Goal: Transaction & Acquisition: Book appointment/travel/reservation

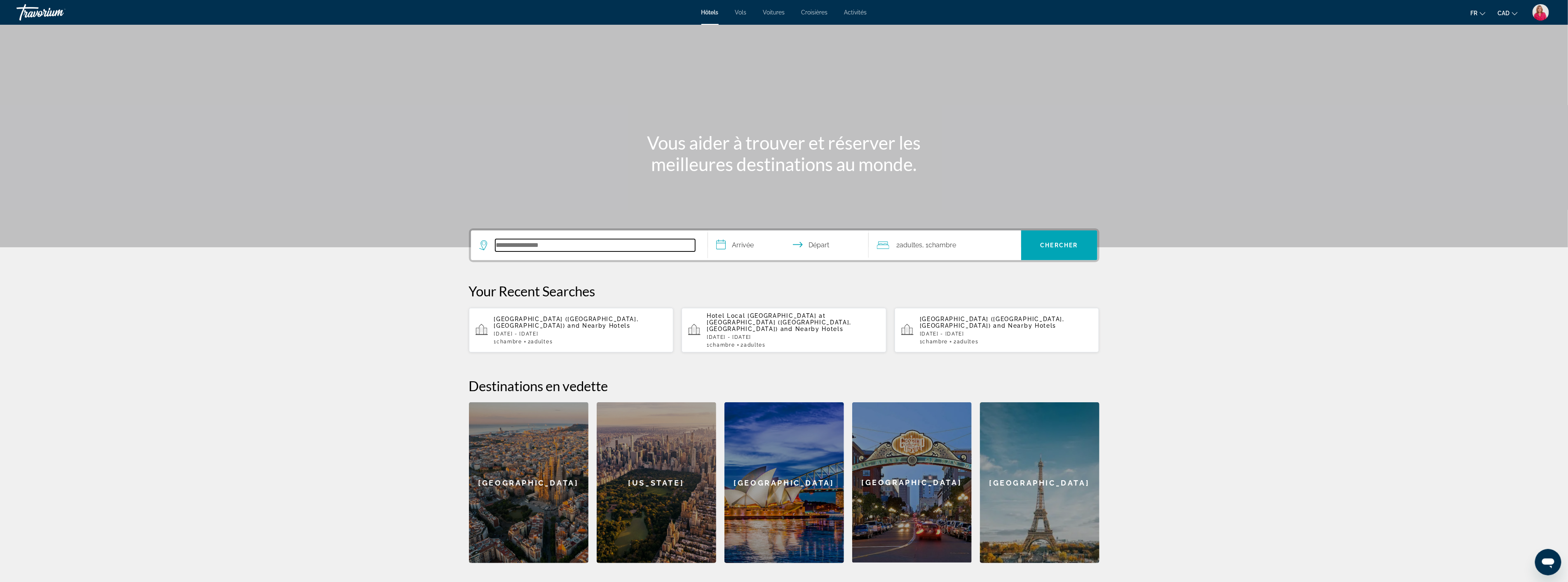
click at [567, 243] on input "Search hotel destination" at bounding box center [595, 245] width 200 height 12
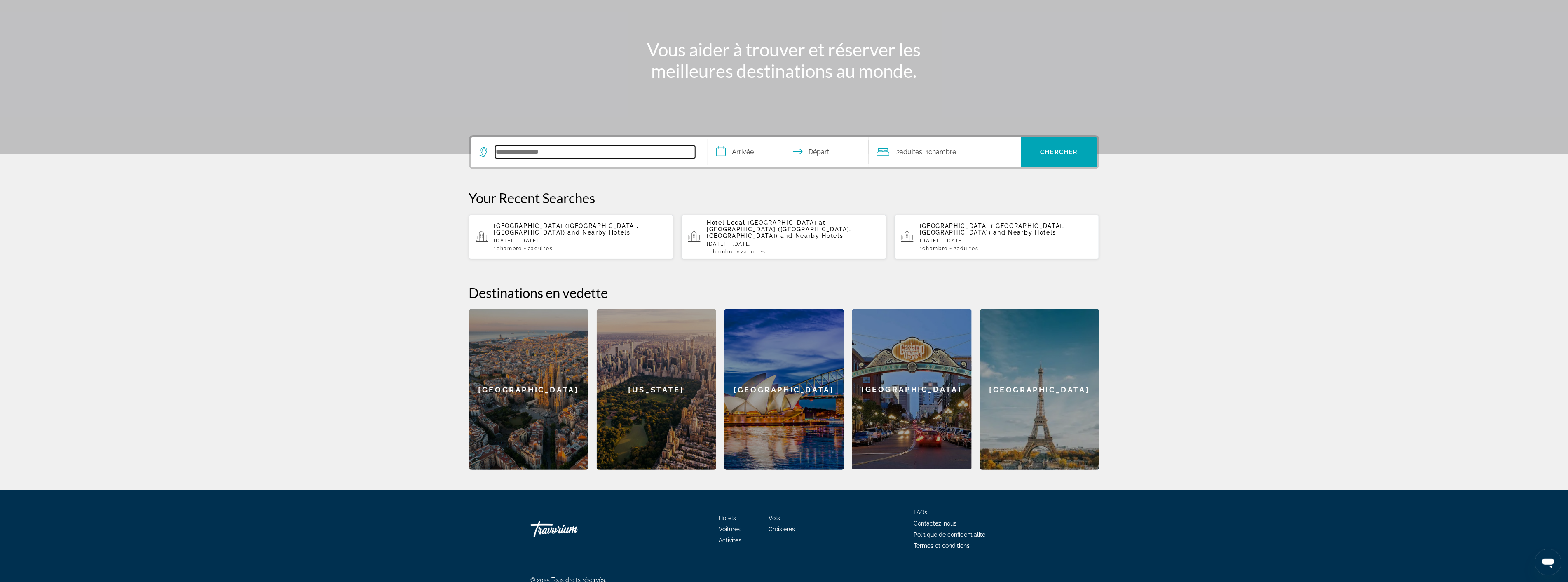
scroll to position [96, 0]
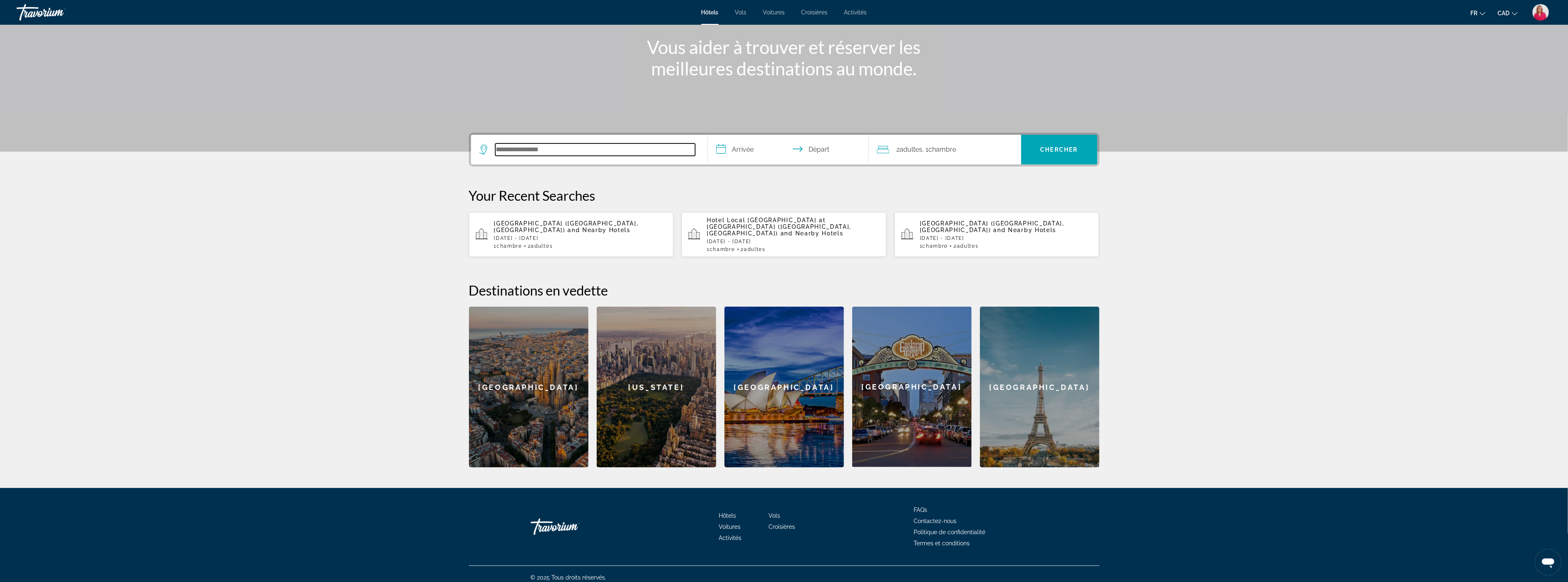
click at [528, 151] on input "Search hotel destination" at bounding box center [595, 150] width 200 height 12
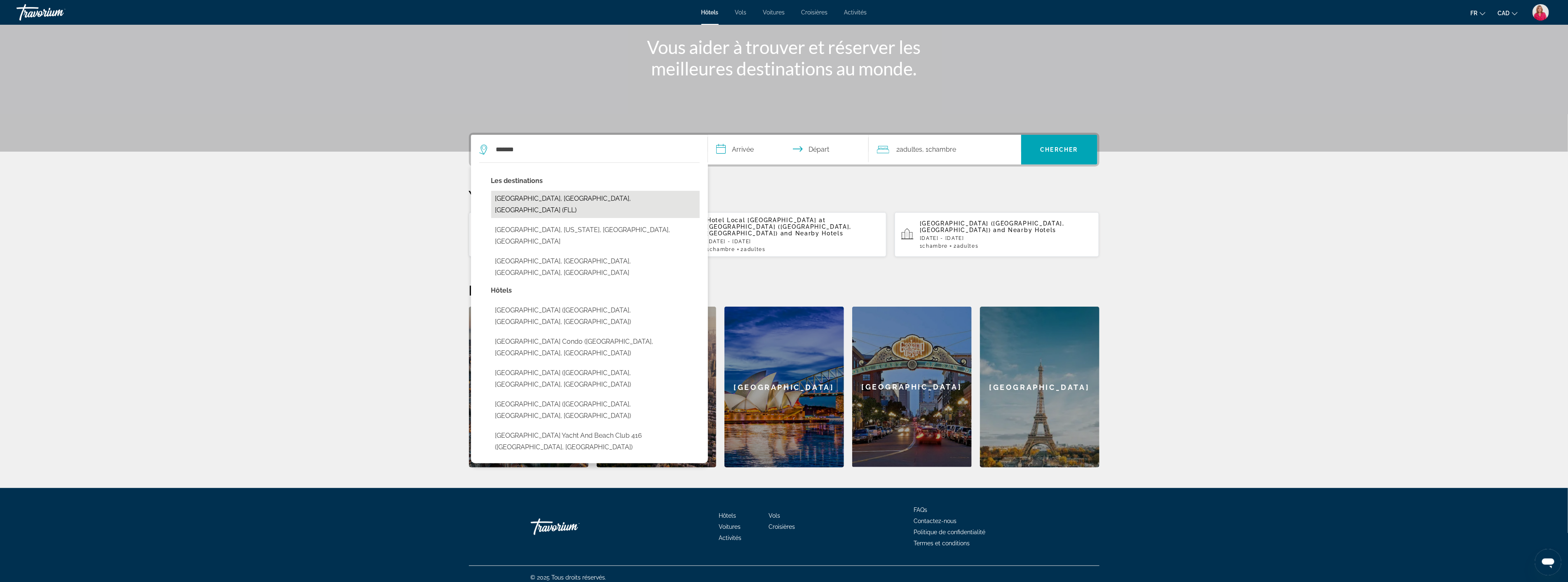
click at [566, 198] on button "[GEOGRAPHIC_DATA], [GEOGRAPHIC_DATA], [GEOGRAPHIC_DATA] (FLL)" at bounding box center [595, 204] width 209 height 27
type input "**********"
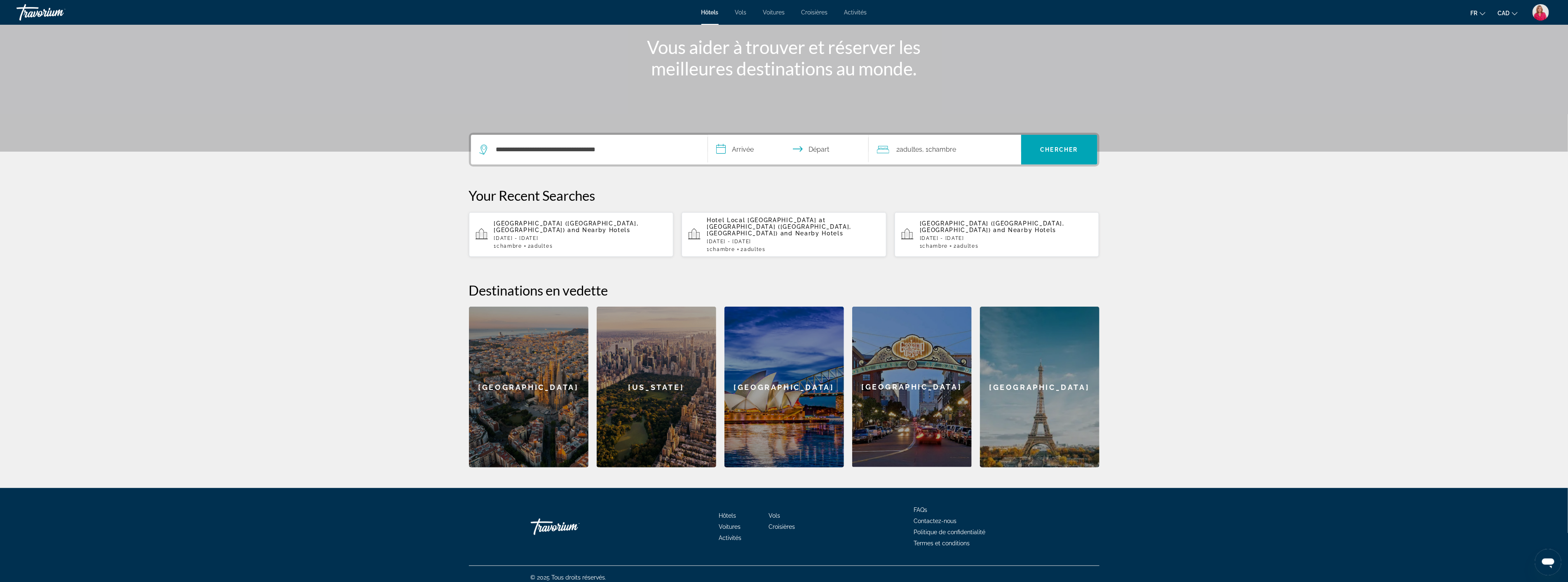
click at [729, 155] on input "**********" at bounding box center [789, 150] width 164 height 32
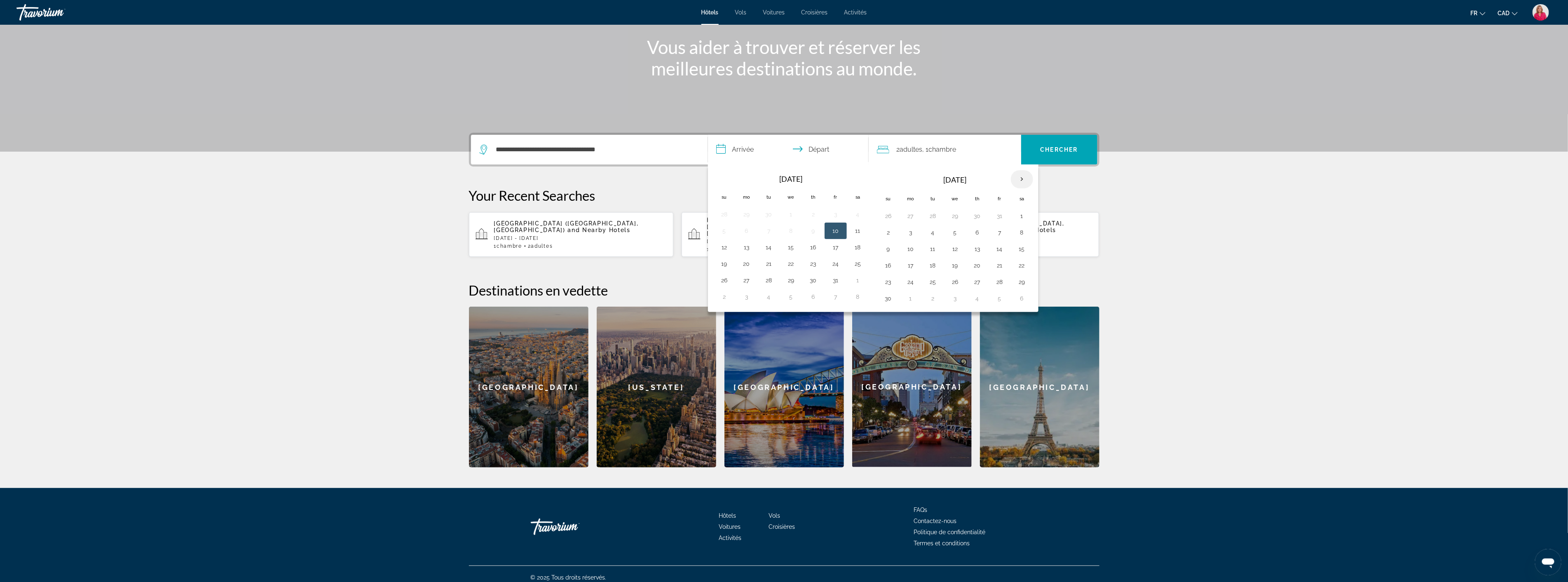
click at [1020, 177] on th "Next month" at bounding box center [1022, 180] width 23 height 18
click at [1002, 216] on button "2" at bounding box center [1000, 216] width 13 height 12
click at [1024, 215] on button "3" at bounding box center [1022, 216] width 13 height 12
type input "**********"
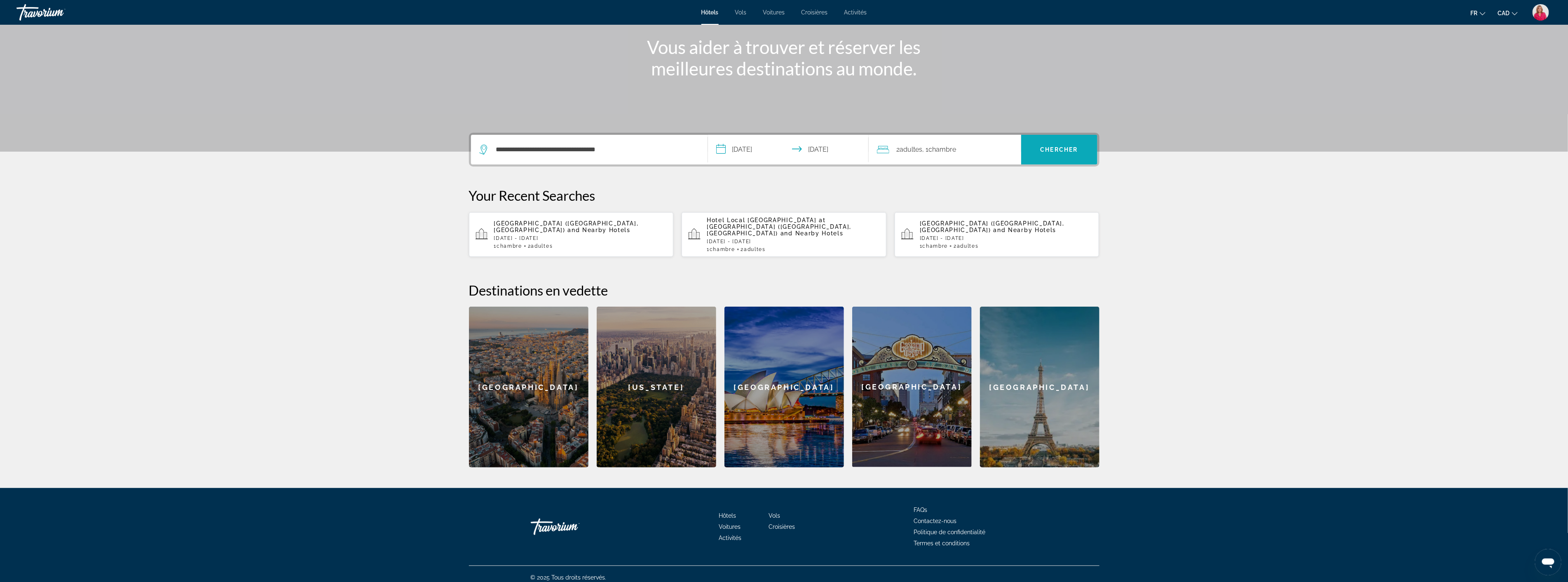
click at [1052, 153] on span "Search" at bounding box center [1059, 150] width 76 height 19
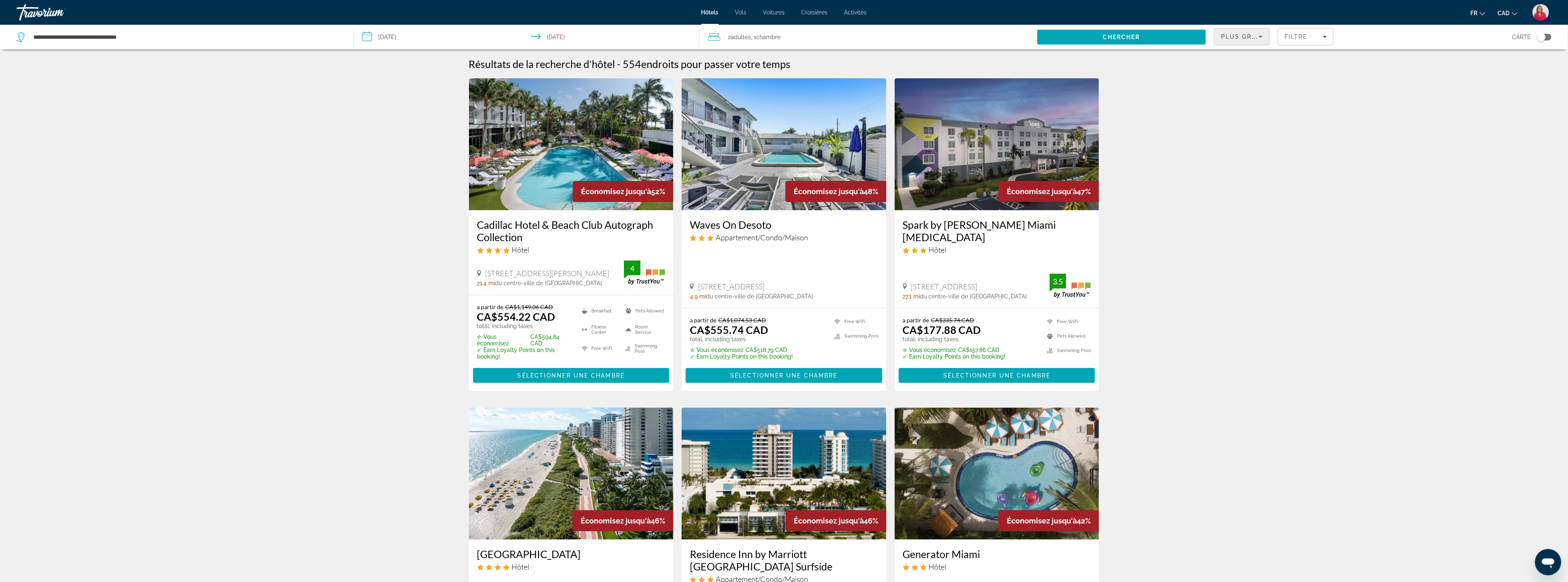
click at [1231, 41] on div "Plus grandes économies" at bounding box center [1240, 37] width 38 height 10
click at [1232, 104] on span "Prix le plus bas" at bounding box center [1241, 107] width 39 height 7
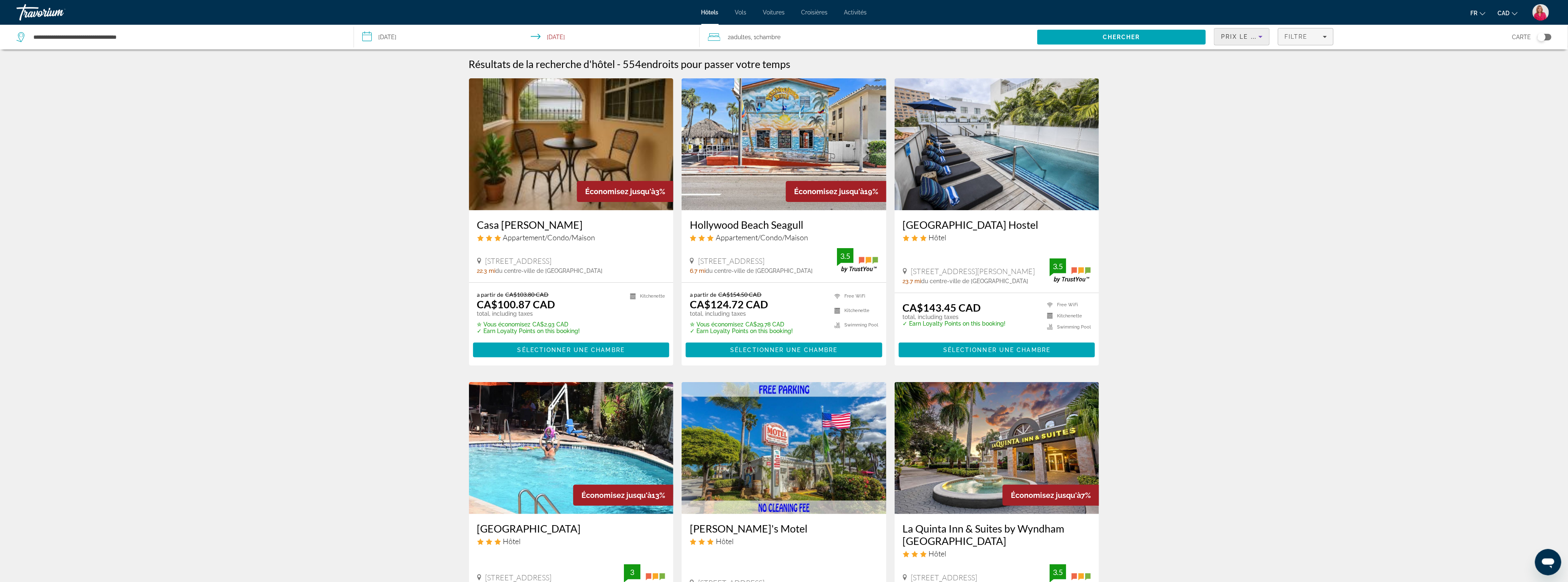
click at [1309, 35] on div "Filtre" at bounding box center [1306, 37] width 43 height 7
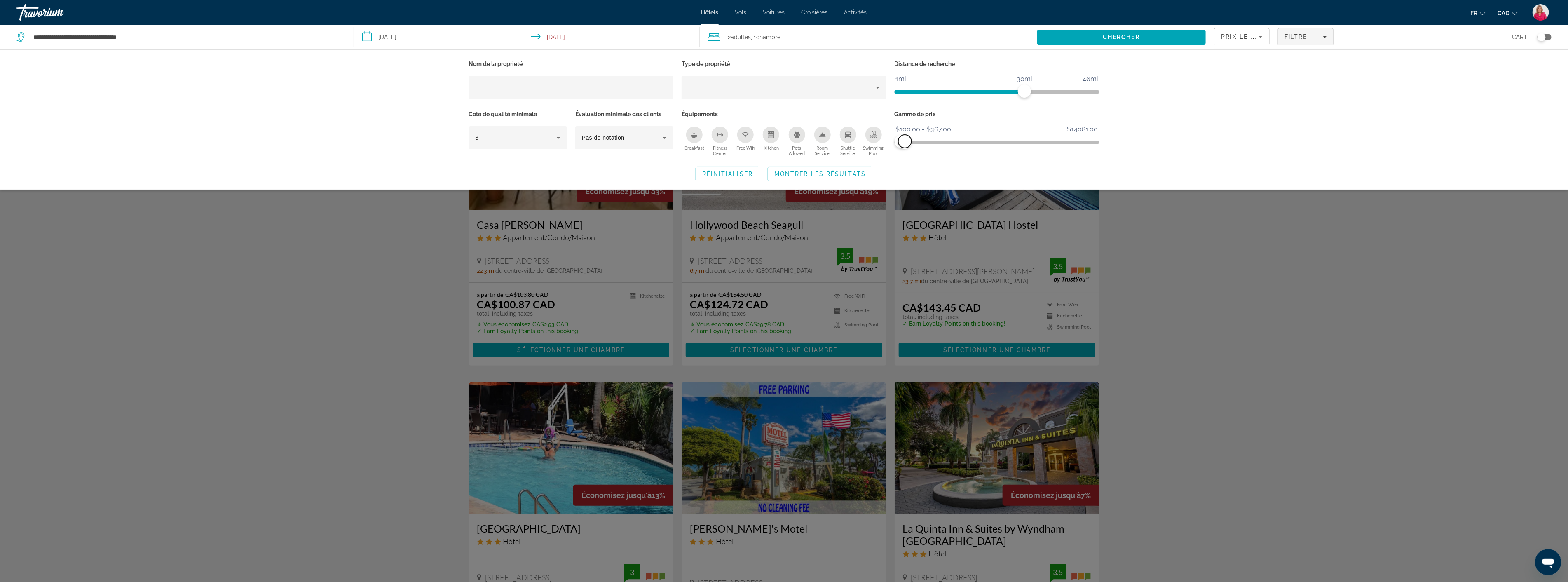
drag, startPoint x: 1089, startPoint y: 139, endPoint x: 905, endPoint y: 149, distance: 184.3
click at [905, 149] on div "Gamme de prix $100.00 $14081.00 $100.00 $367.00 $100.00 - $367.00" at bounding box center [997, 133] width 213 height 50
drag, startPoint x: 1025, startPoint y: 91, endPoint x: 940, endPoint y: 101, distance: 85.6
click at [940, 101] on div "Distance de recherche 1mi 46mi 10mi" at bounding box center [997, 83] width 213 height 51
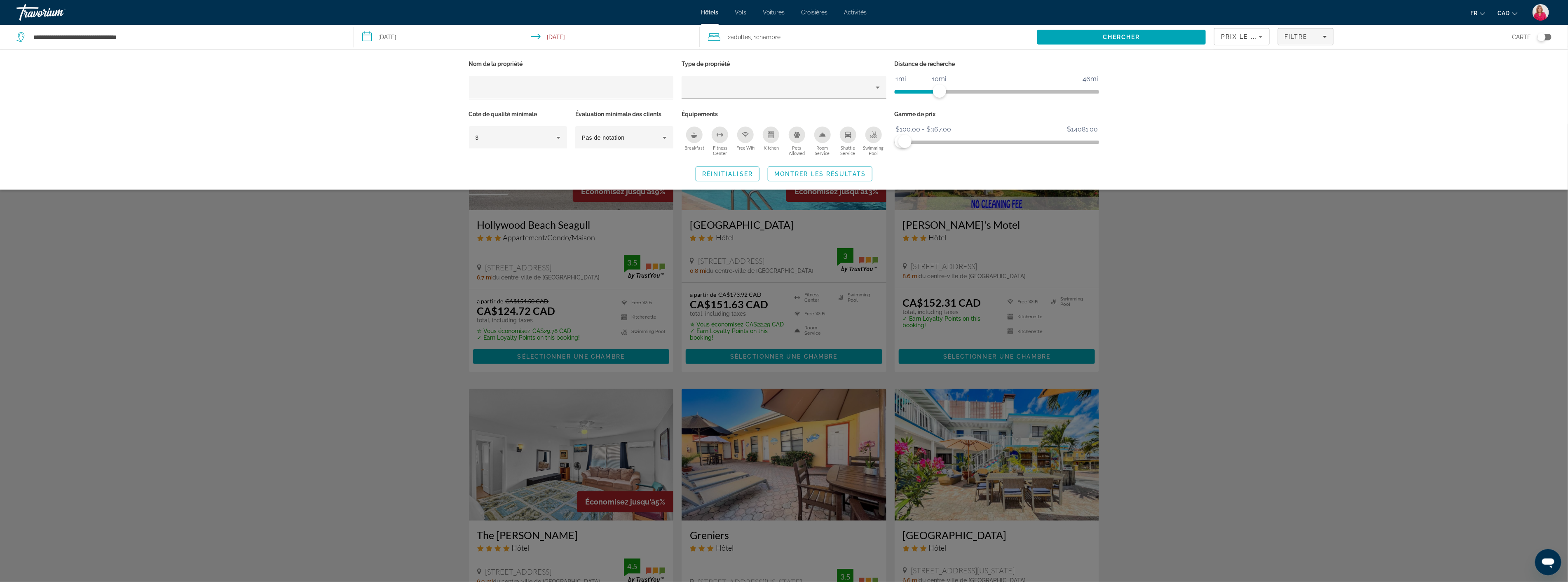
click at [1177, 252] on div "Search widget" at bounding box center [784, 352] width 1568 height 458
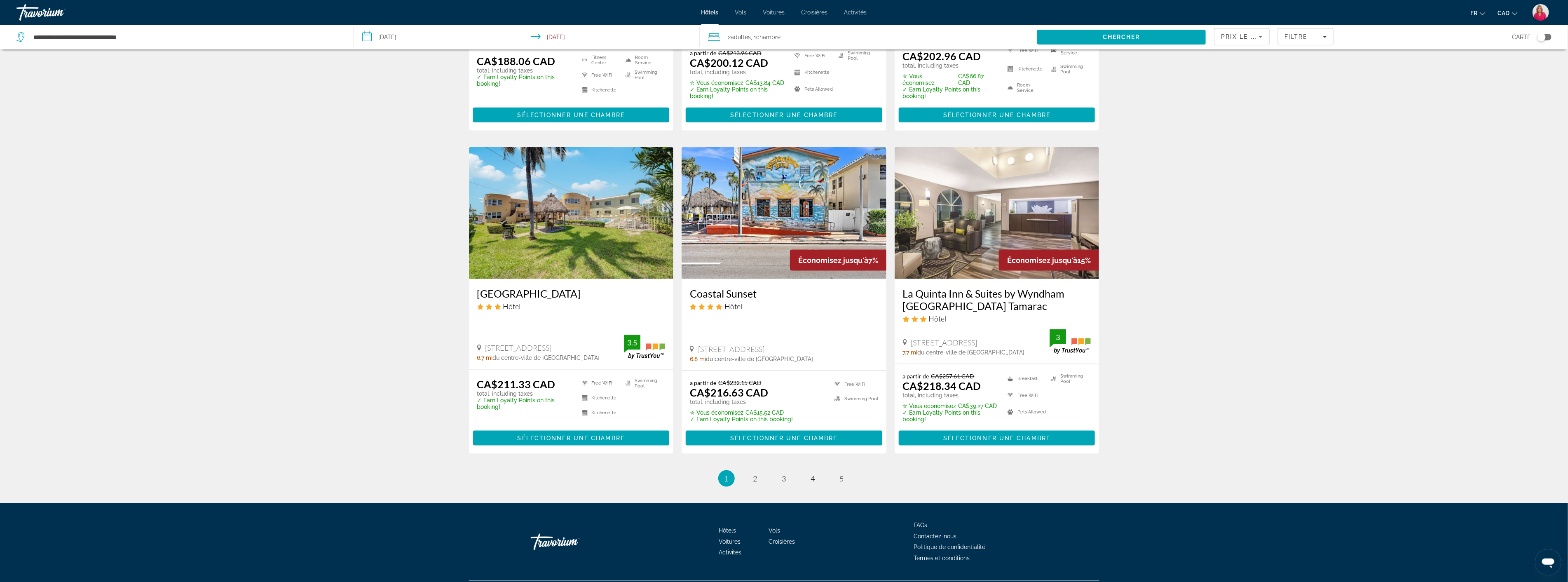
scroll to position [870, 0]
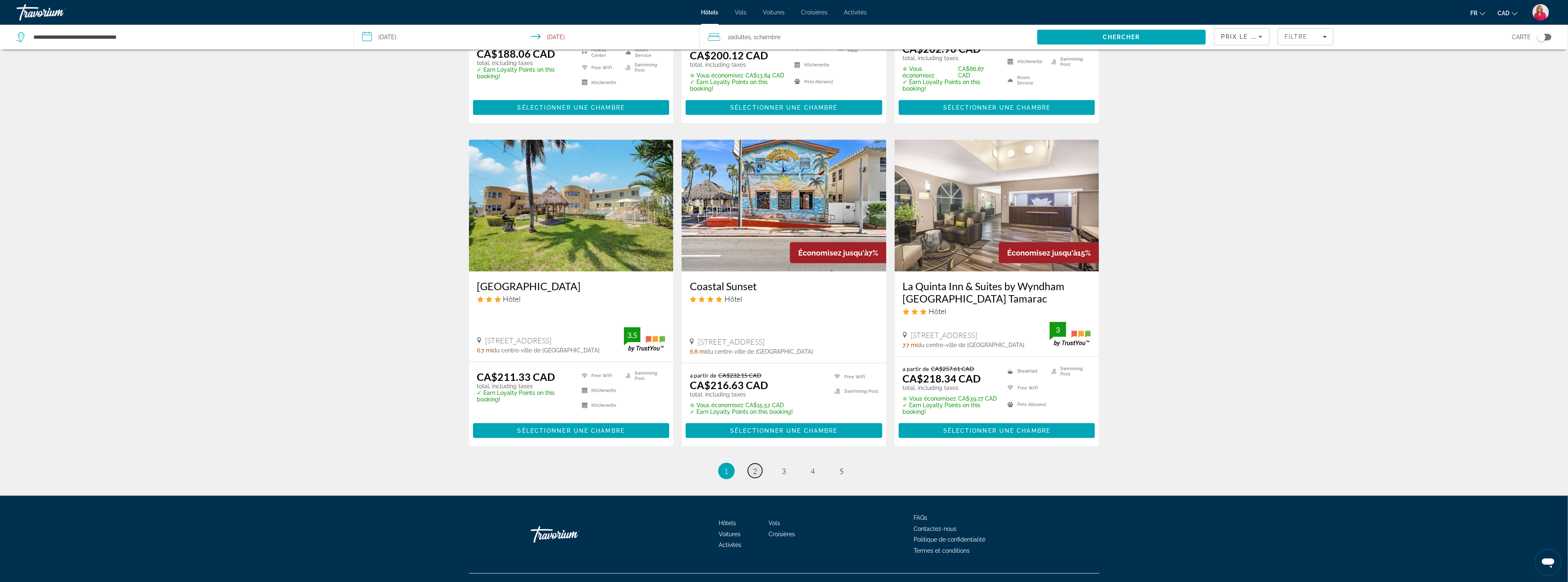
click at [756, 473] on span "2" at bounding box center [755, 471] width 4 height 9
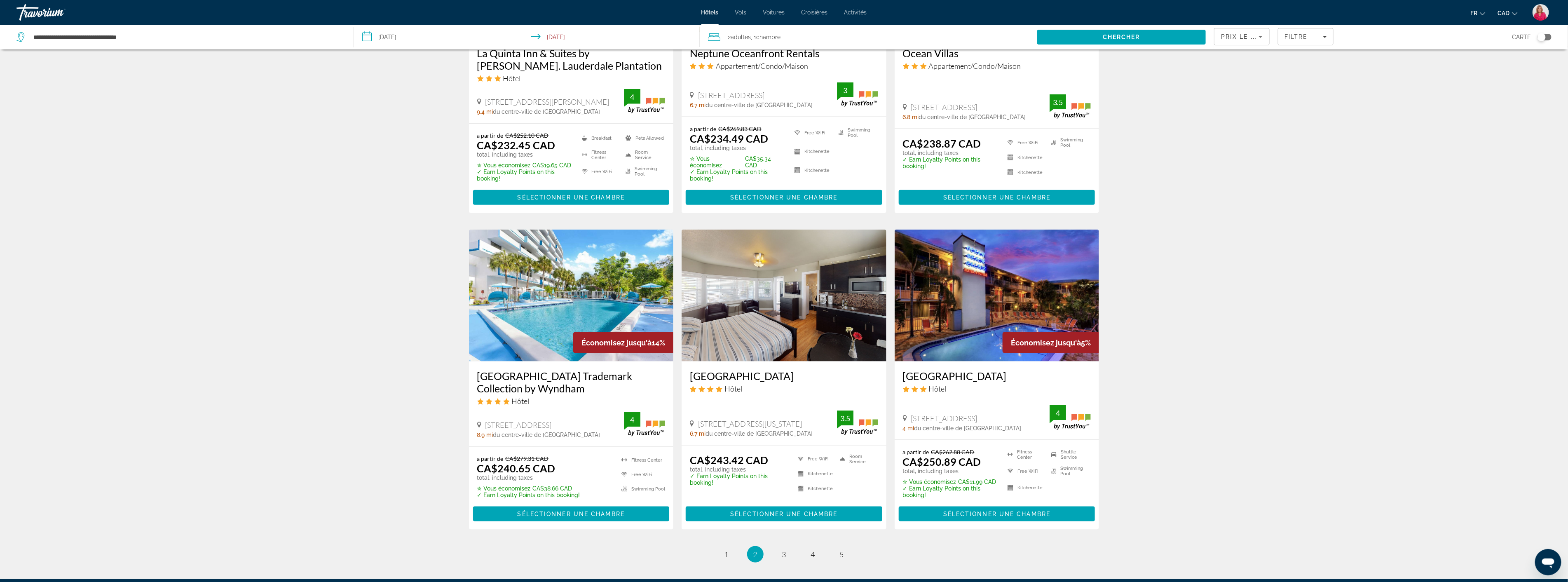
scroll to position [824, 0]
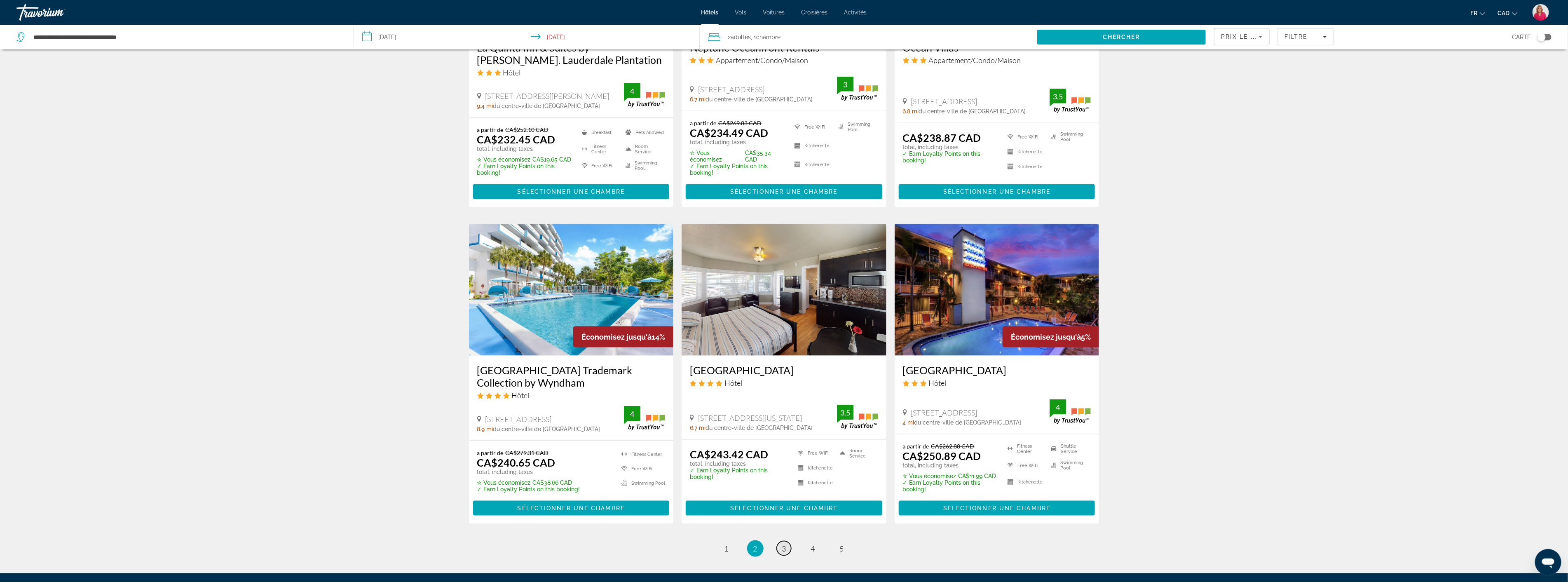
click at [785, 544] on span "3" at bounding box center [784, 549] width 4 height 9
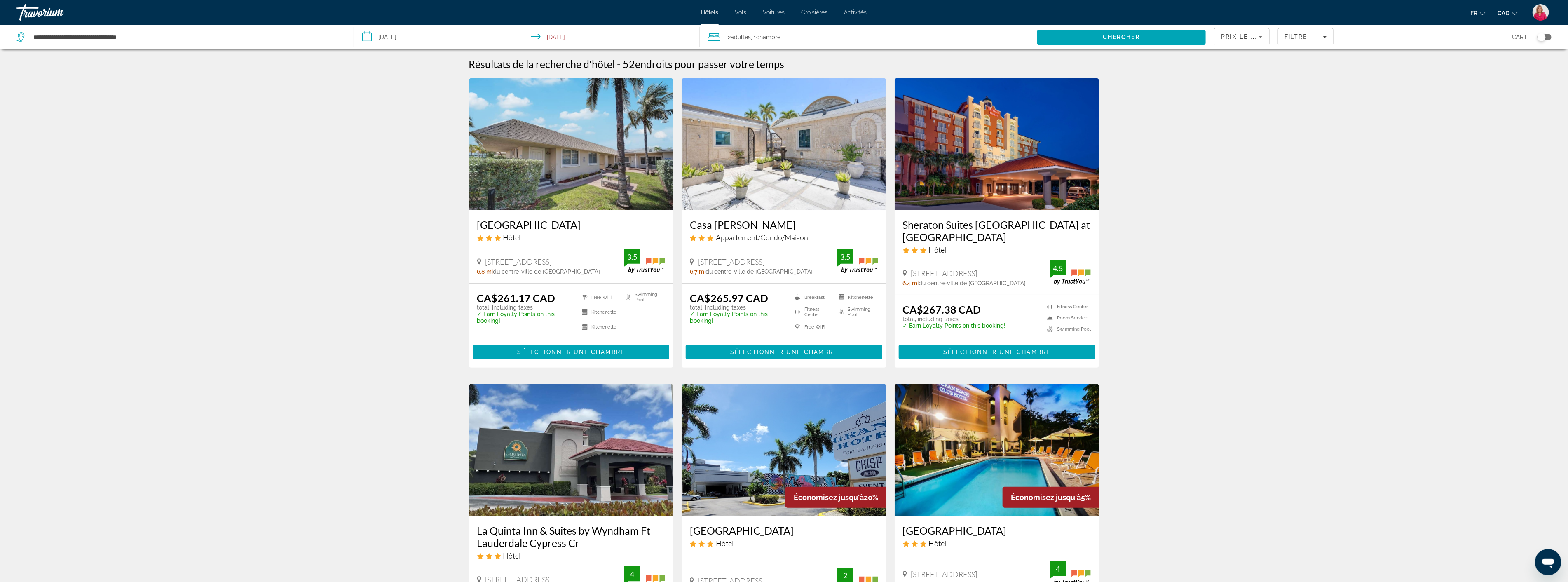
click at [941, 228] on h3 "Sheraton Suites [GEOGRAPHIC_DATA] at [GEOGRAPHIC_DATA]" at bounding box center [996, 231] width 188 height 25
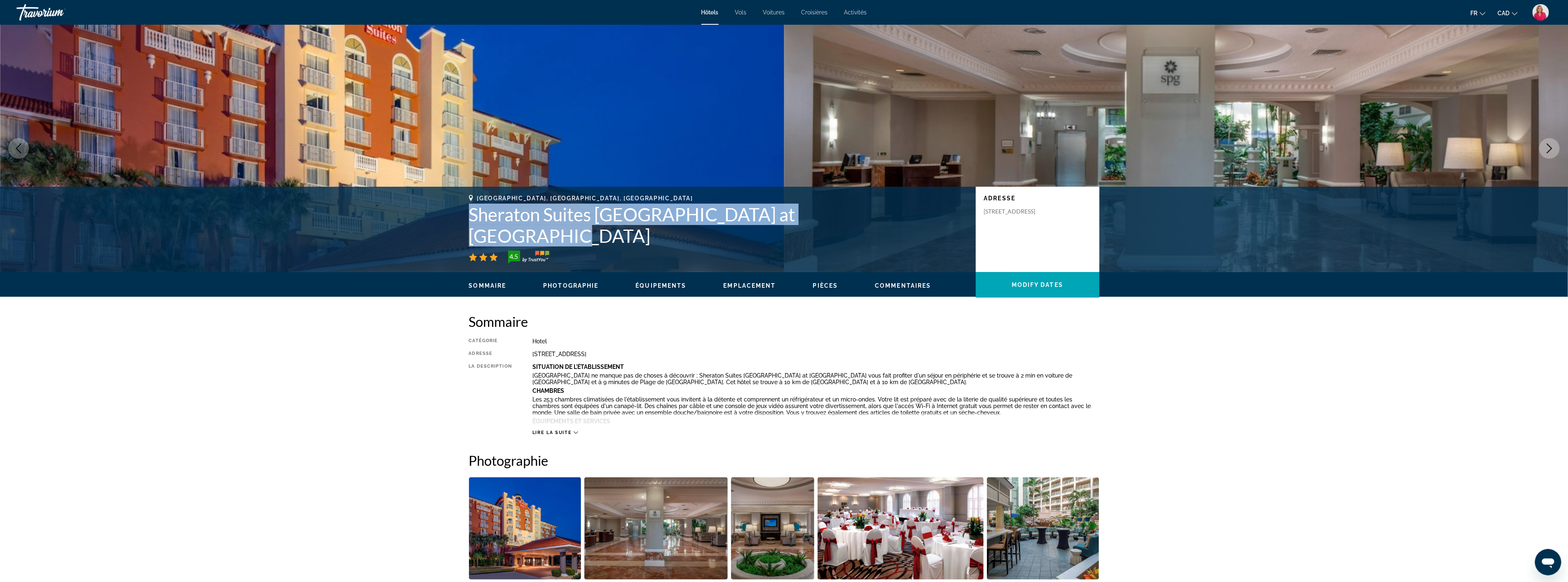
drag, startPoint x: 863, startPoint y: 234, endPoint x: 444, endPoint y: 282, distance: 421.7
click at [457, 229] on div "[GEOGRAPHIC_DATA], [GEOGRAPHIC_DATA], [GEOGRAPHIC_DATA] Sheraton Suites [GEOGRA…" at bounding box center [784, 229] width 663 height 69
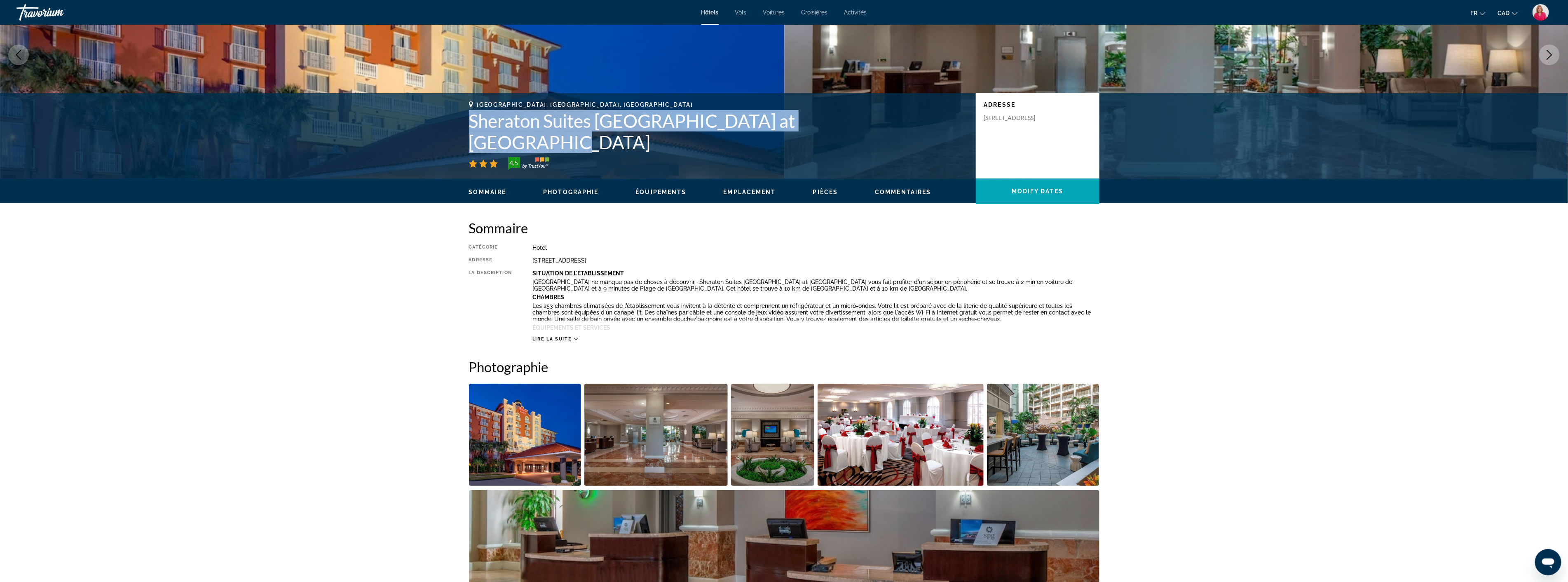
scroll to position [32, 0]
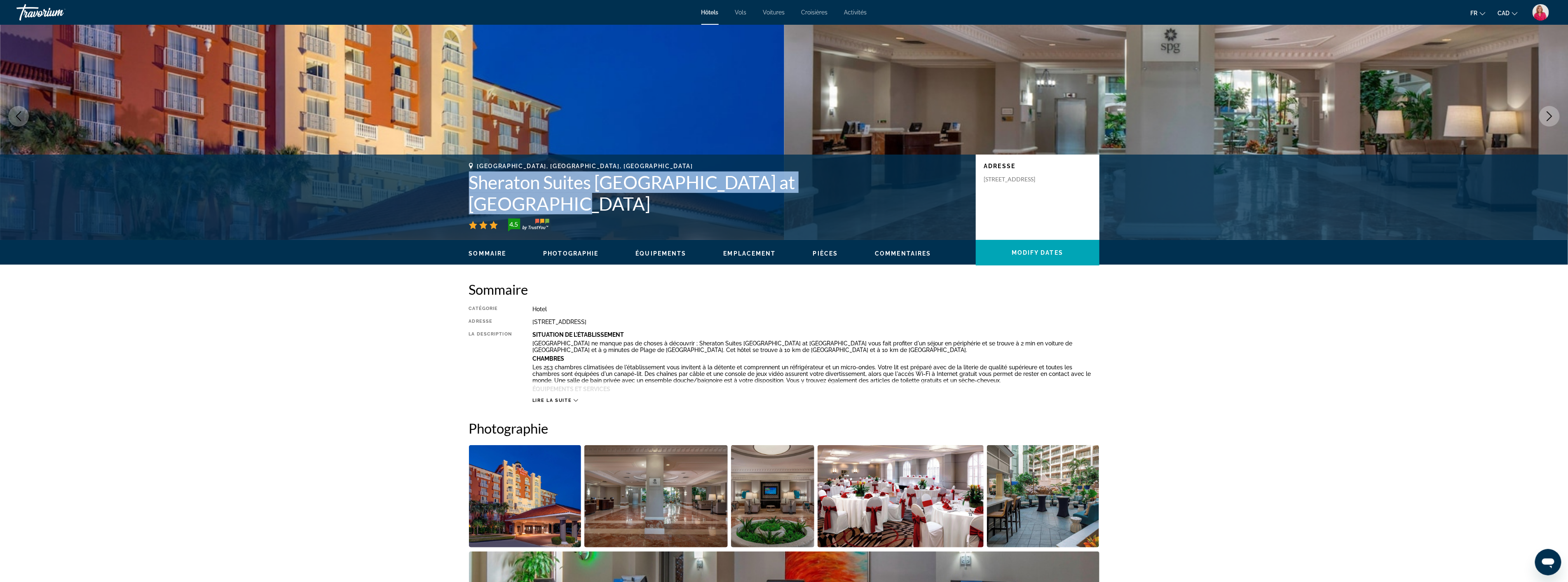
copy h1 "Sheraton Suites [GEOGRAPHIC_DATA] at [GEOGRAPHIC_DATA]"
